Goal: Check status: Check status

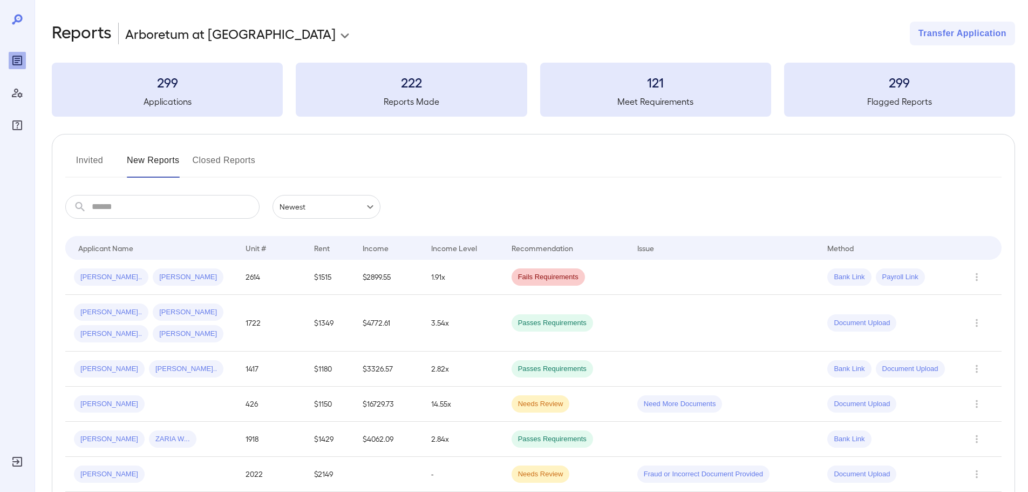
click at [160, 155] on button "New Reports" at bounding box center [153, 165] width 53 height 26
click at [255, 159] on button "Closed Reports" at bounding box center [224, 165] width 63 height 26
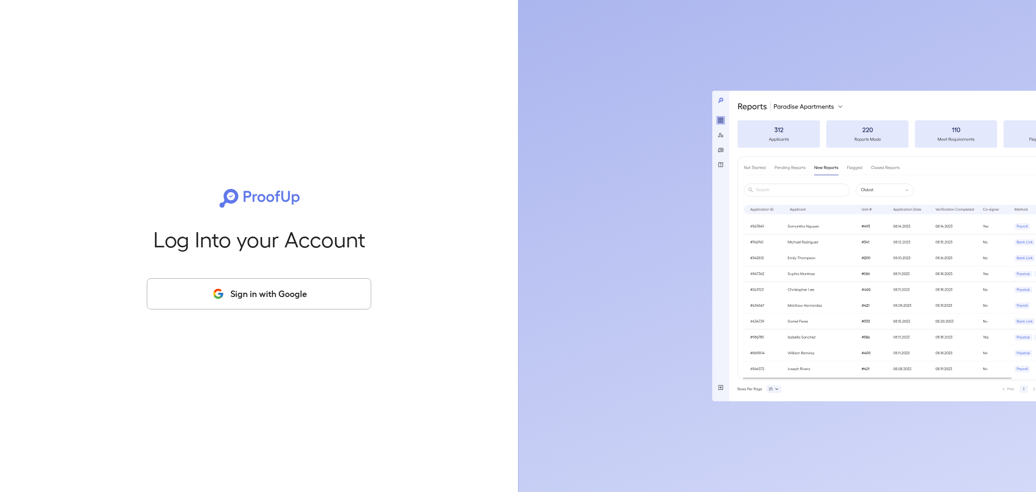
click at [157, 295] on button "Sign in with Google" at bounding box center [259, 293] width 225 height 31
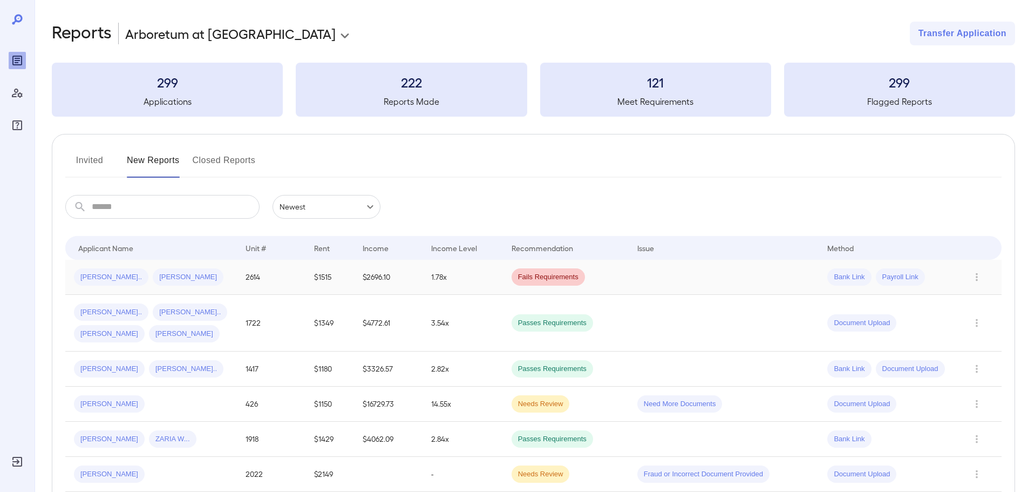
click at [489, 262] on td "1.78x" at bounding box center [463, 277] width 80 height 35
